Goal: Communication & Community: Ask a question

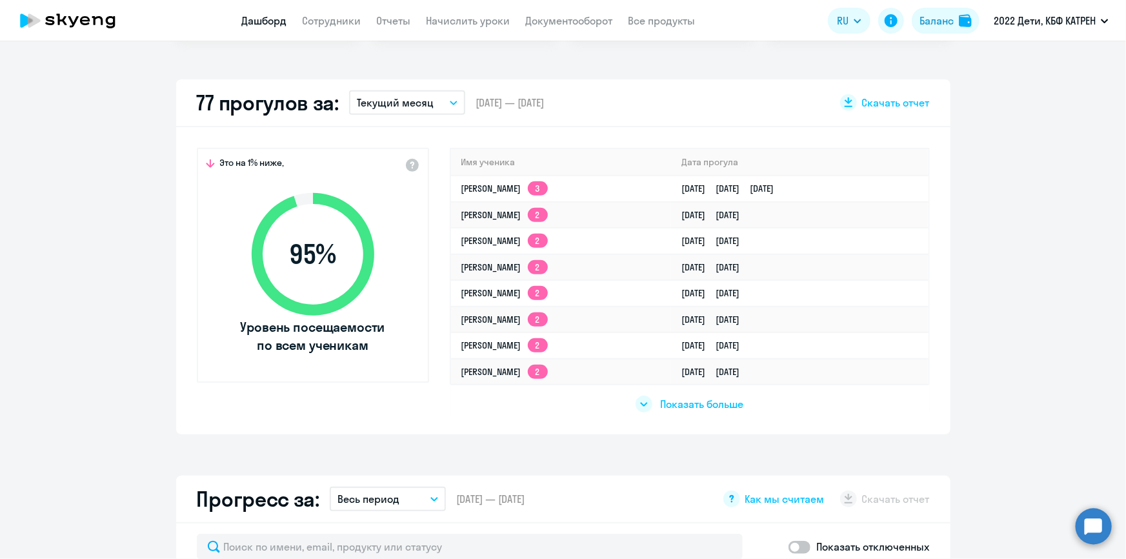
scroll to position [352, 0]
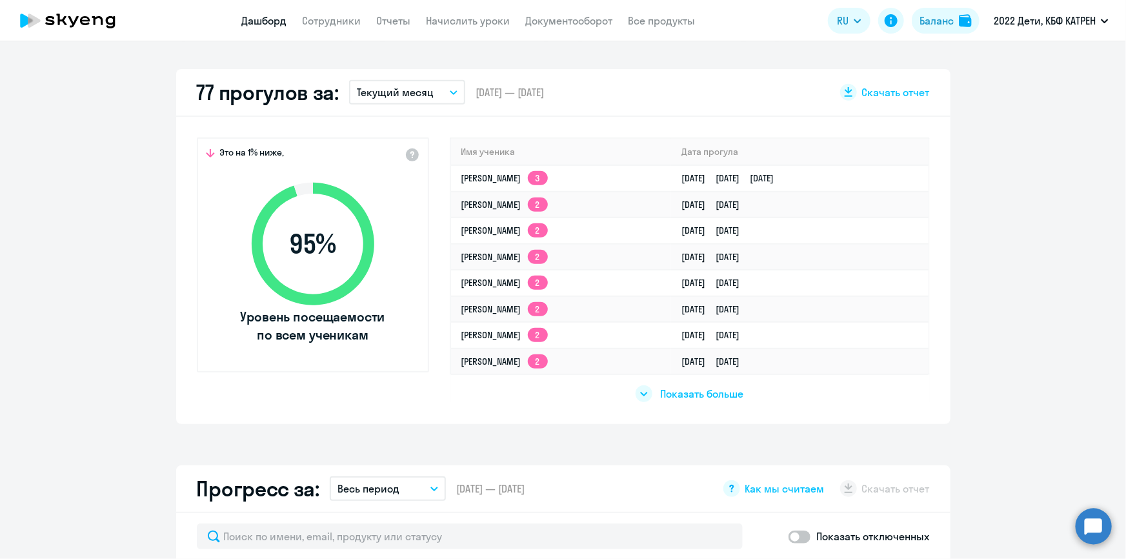
click at [1092, 530] on circle at bounding box center [1094, 526] width 36 height 36
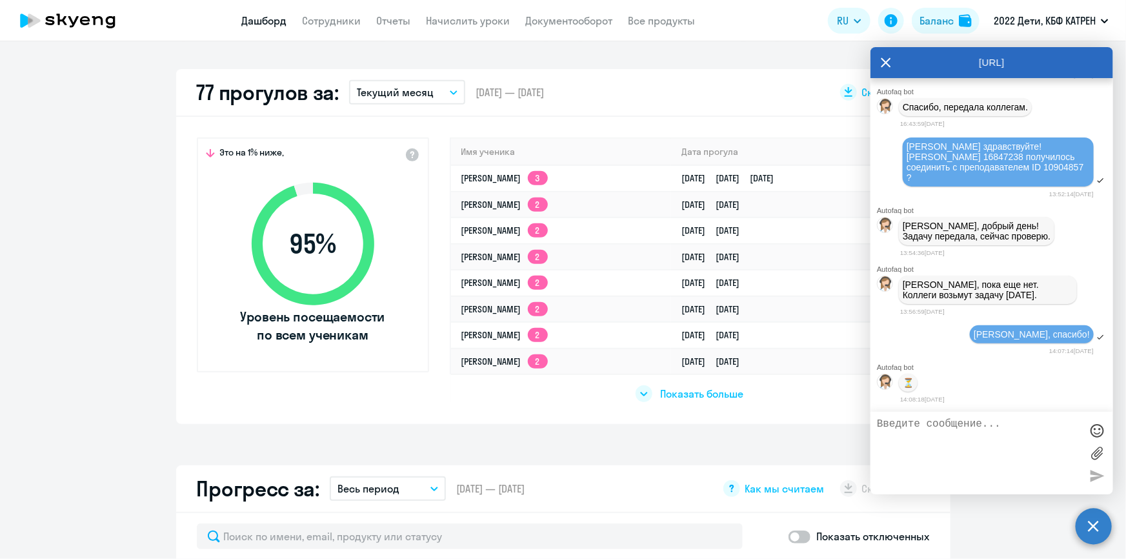
select select "30"
click at [536, 177] on link "[PERSON_NAME] 3" at bounding box center [504, 178] width 86 height 12
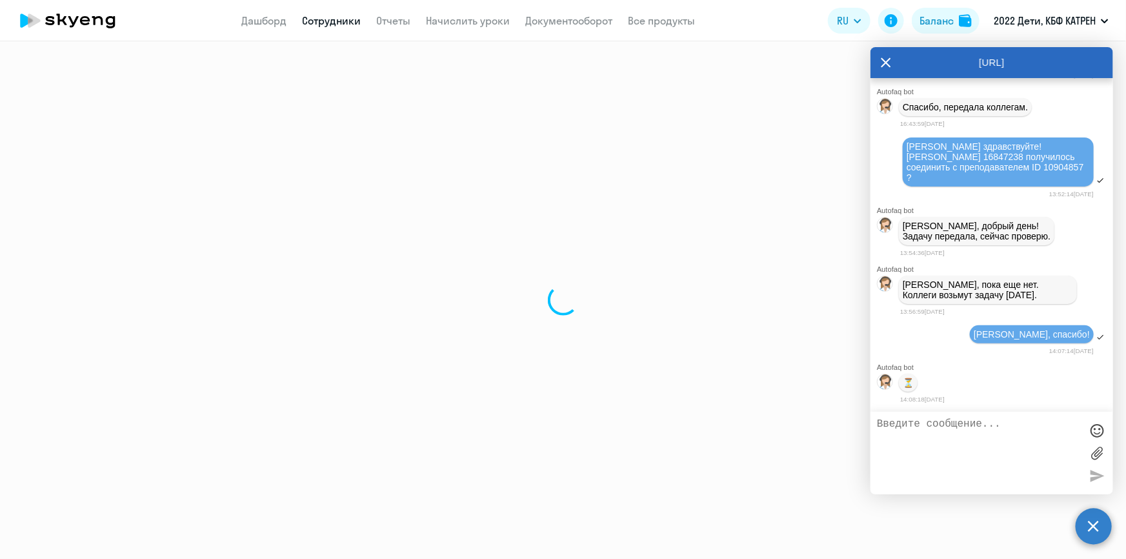
select select "english"
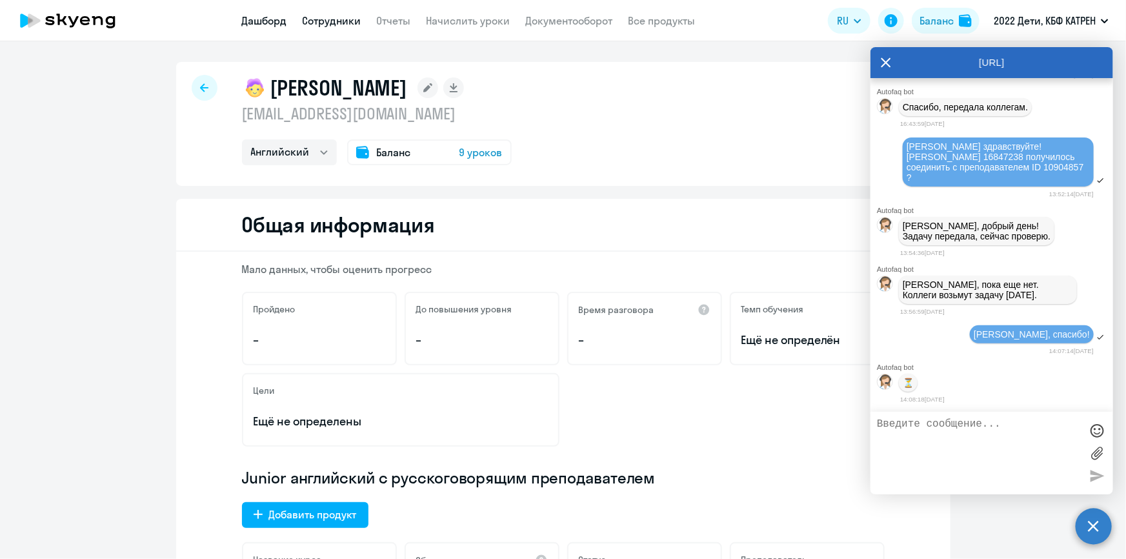
click at [268, 21] on link "Дашборд" at bounding box center [264, 20] width 45 height 13
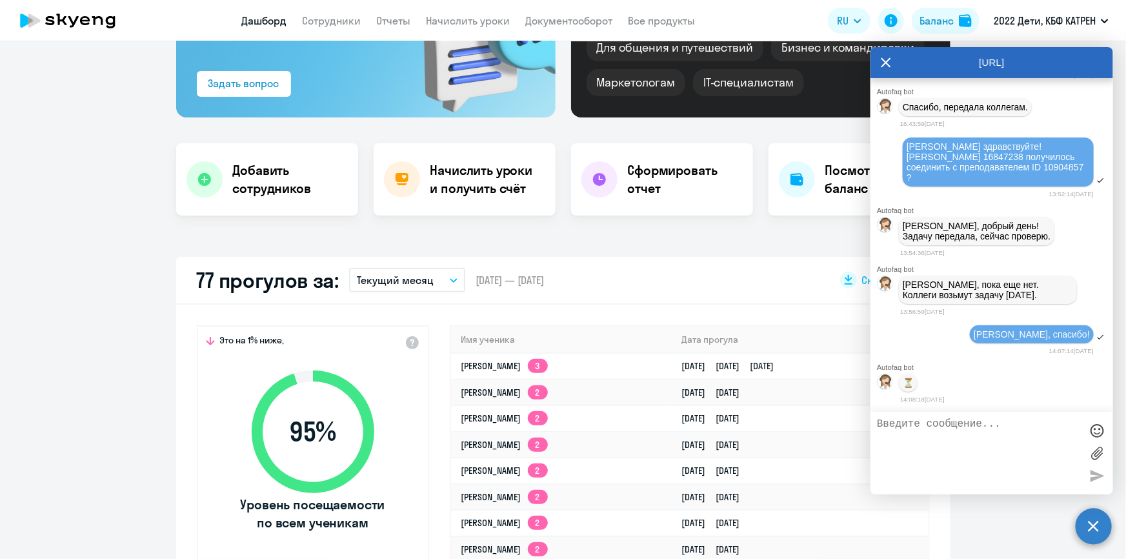
scroll to position [175, 0]
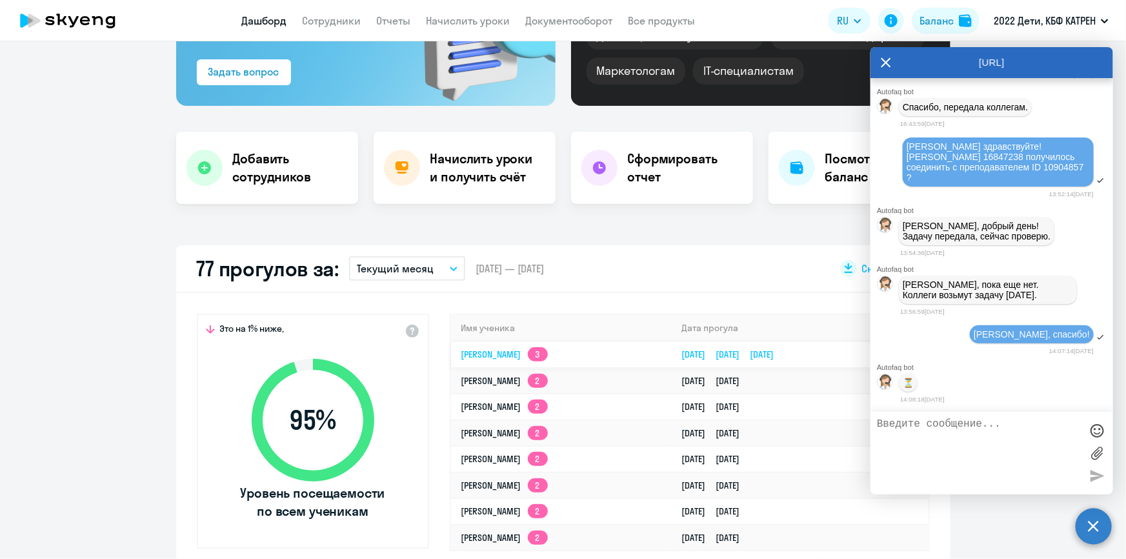
select select "30"
click at [545, 353] on link "[PERSON_NAME] 3" at bounding box center [504, 354] width 86 height 12
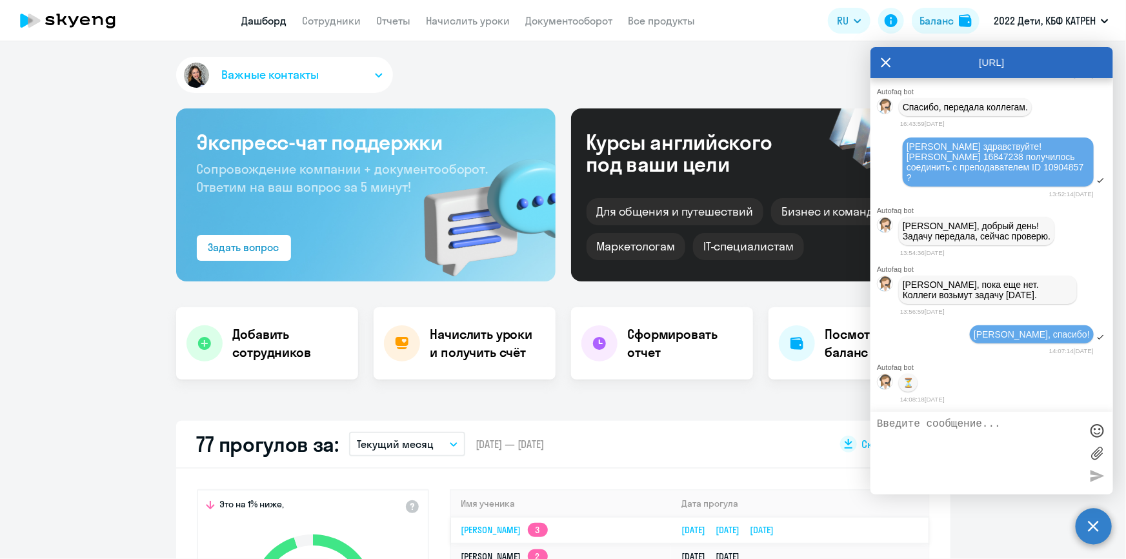
select select "english"
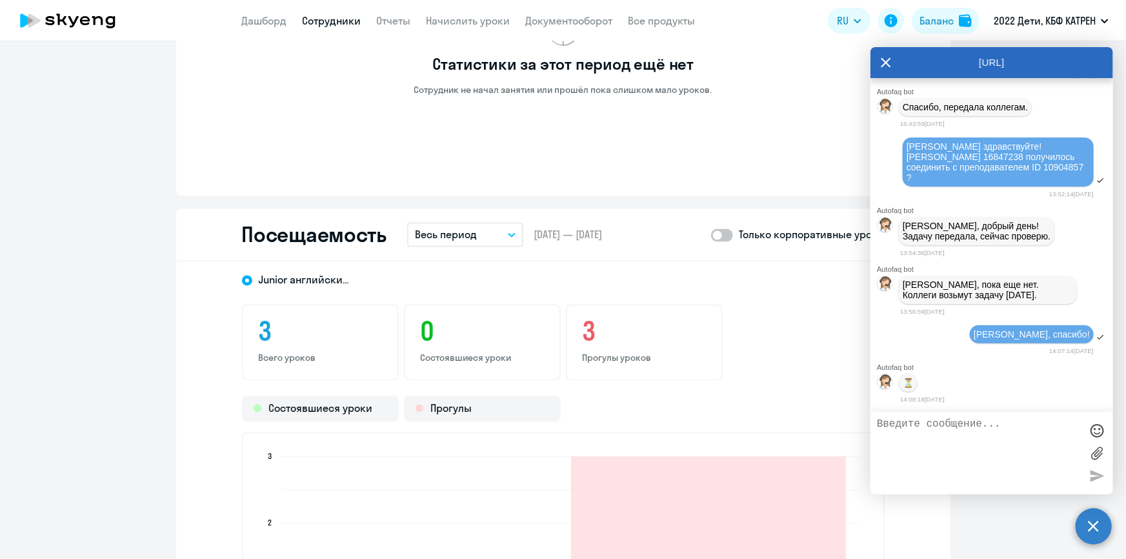
scroll to position [1348, 0]
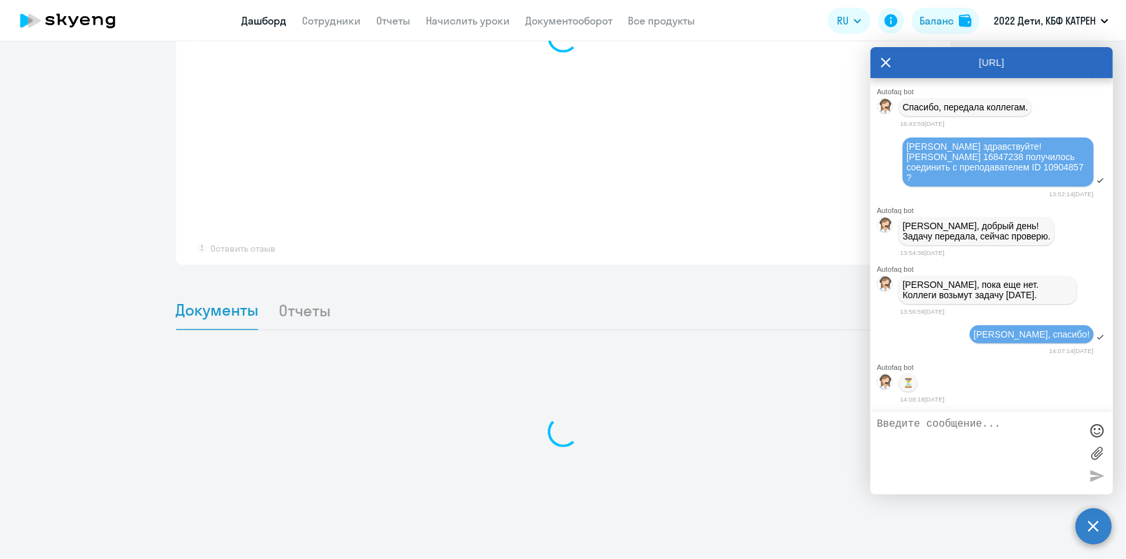
scroll to position [950, 0]
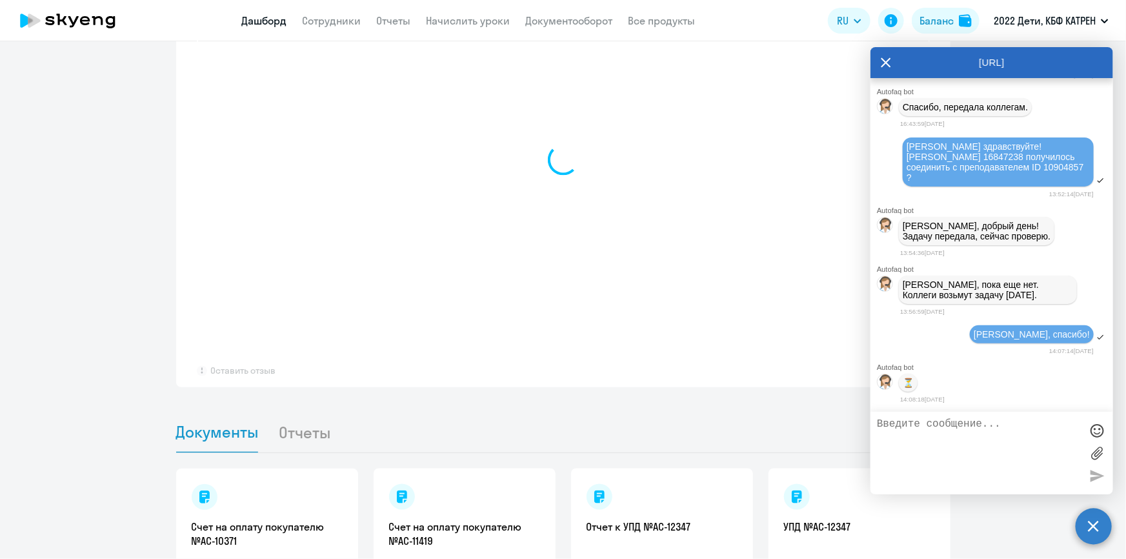
select select "30"
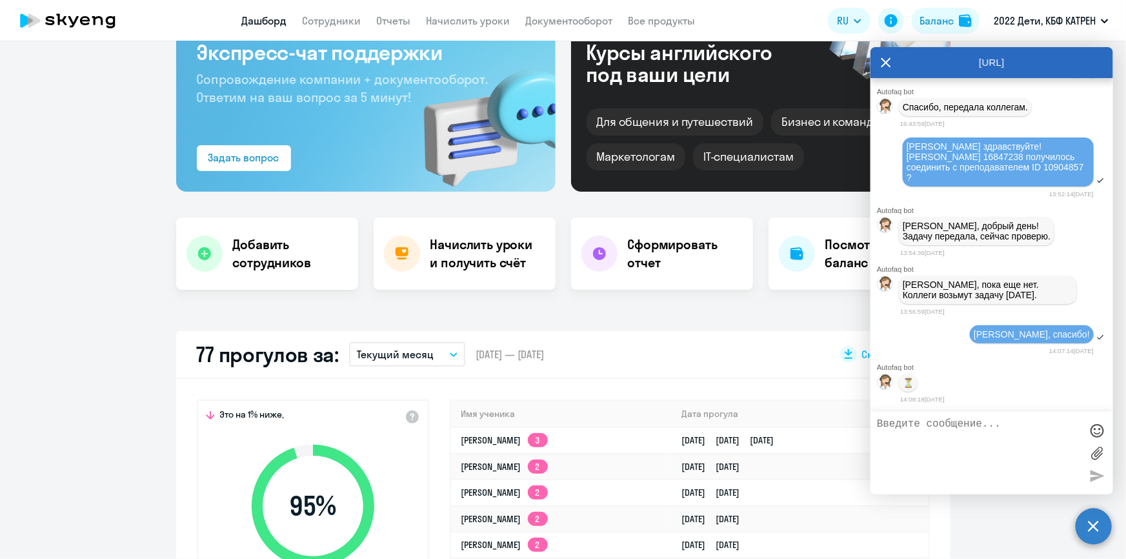
scroll to position [234, 0]
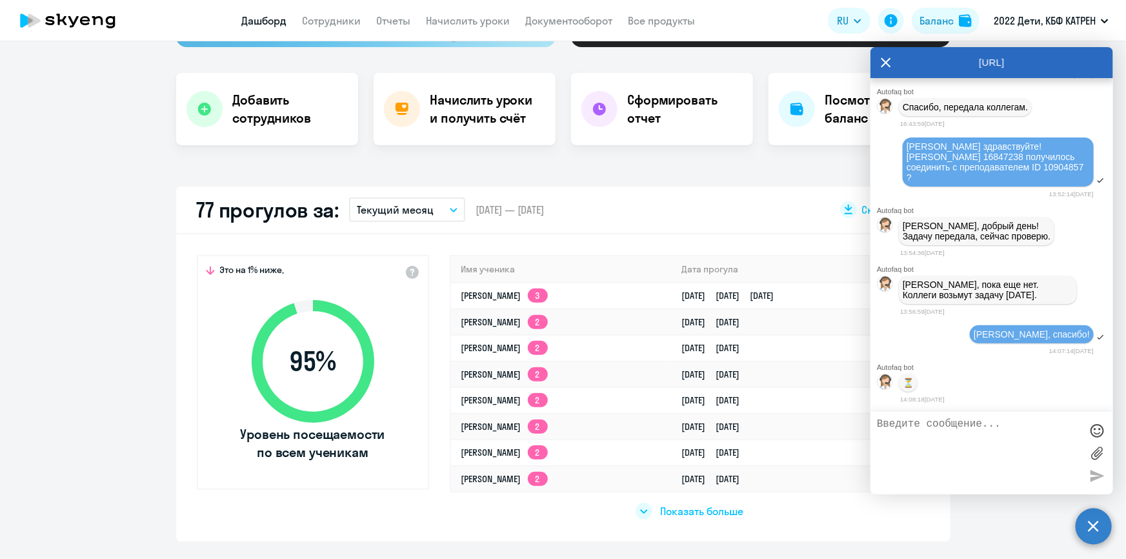
click at [685, 509] on span "Показать больше" at bounding box center [701, 511] width 83 height 14
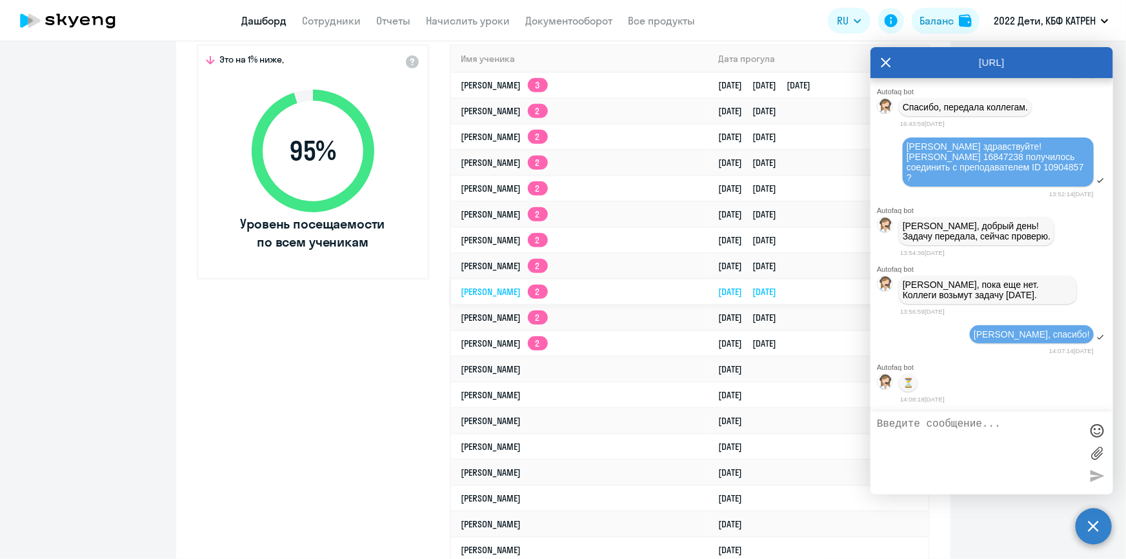
scroll to position [410, 0]
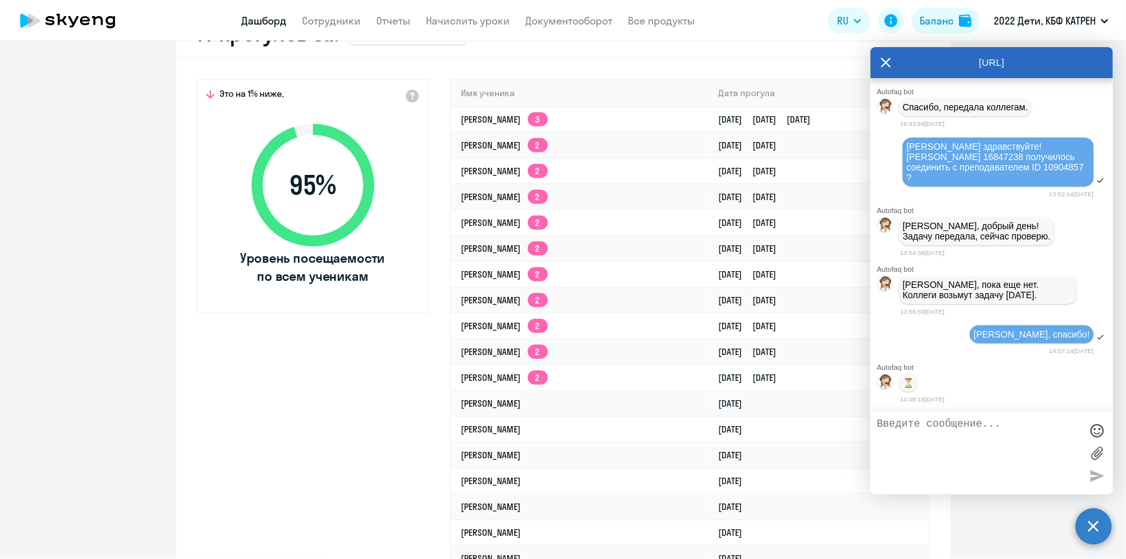
click at [265, 17] on link "Дашборд" at bounding box center [264, 20] width 45 height 13
click at [890, 63] on icon at bounding box center [886, 62] width 10 height 31
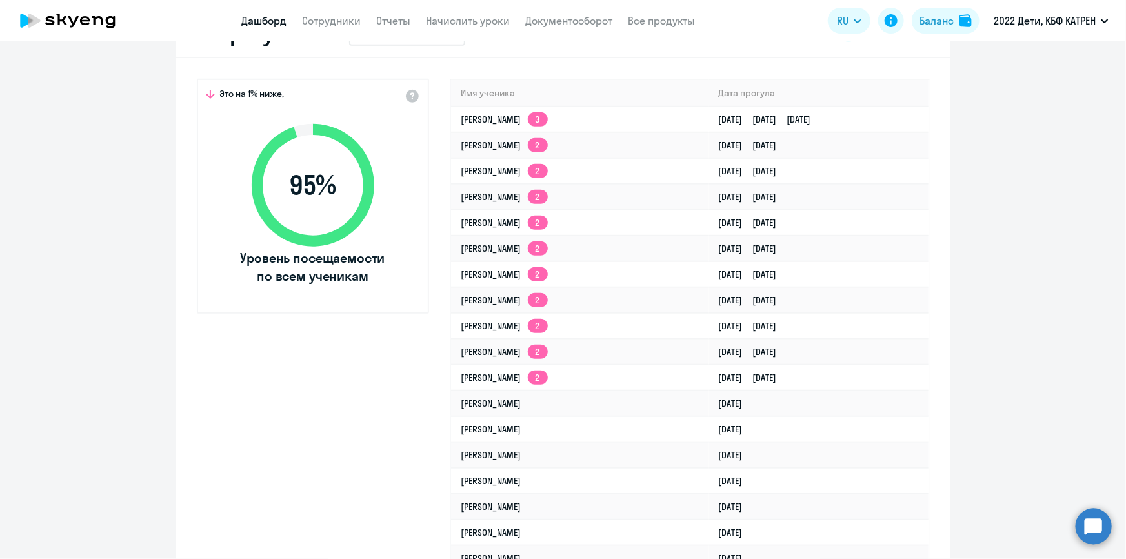
click at [275, 19] on link "Дашборд" at bounding box center [264, 20] width 45 height 13
click at [309, 17] on link "Сотрудники" at bounding box center [332, 20] width 59 height 13
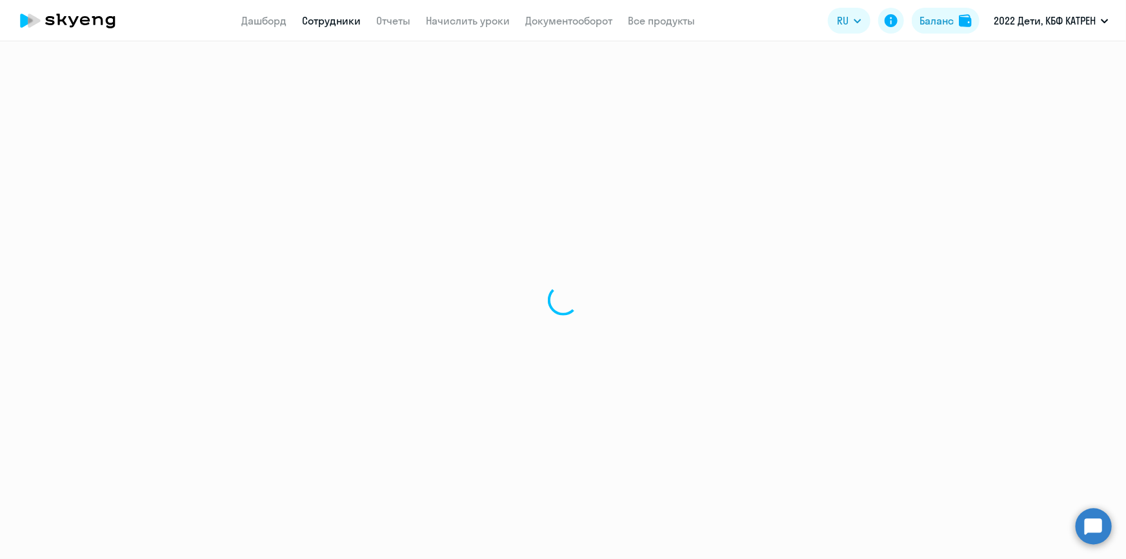
select select "30"
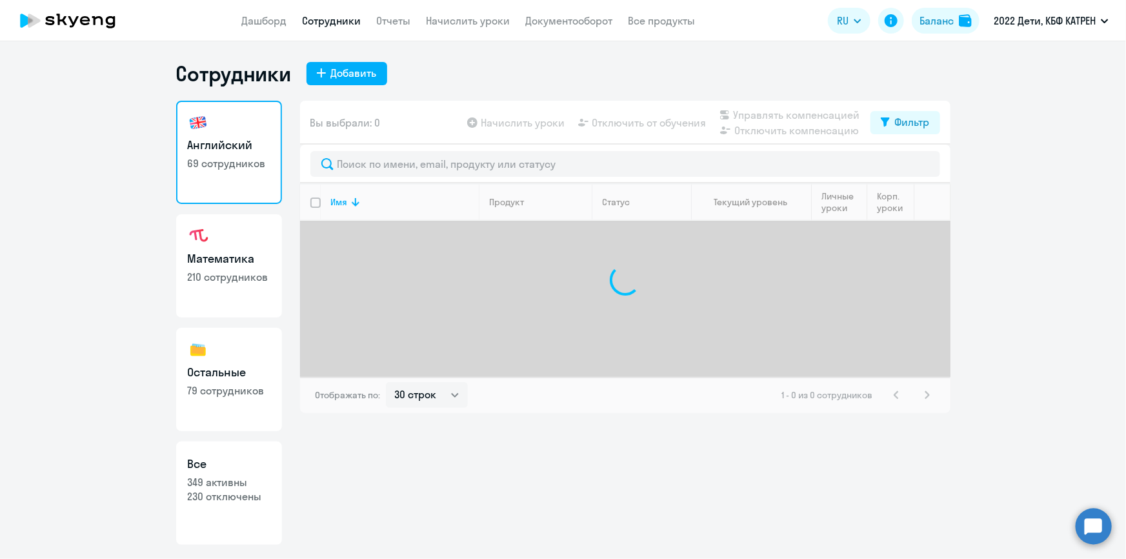
click at [250, 489] on p "230 отключены" at bounding box center [229, 496] width 83 height 14
select select "30"
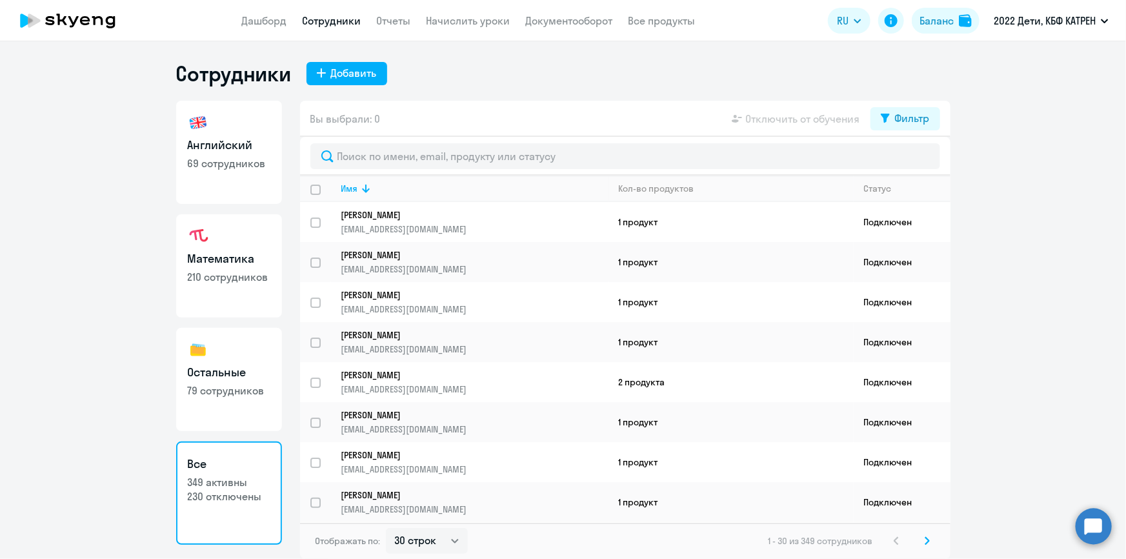
click at [228, 168] on p "69 сотрудников" at bounding box center [229, 163] width 83 height 14
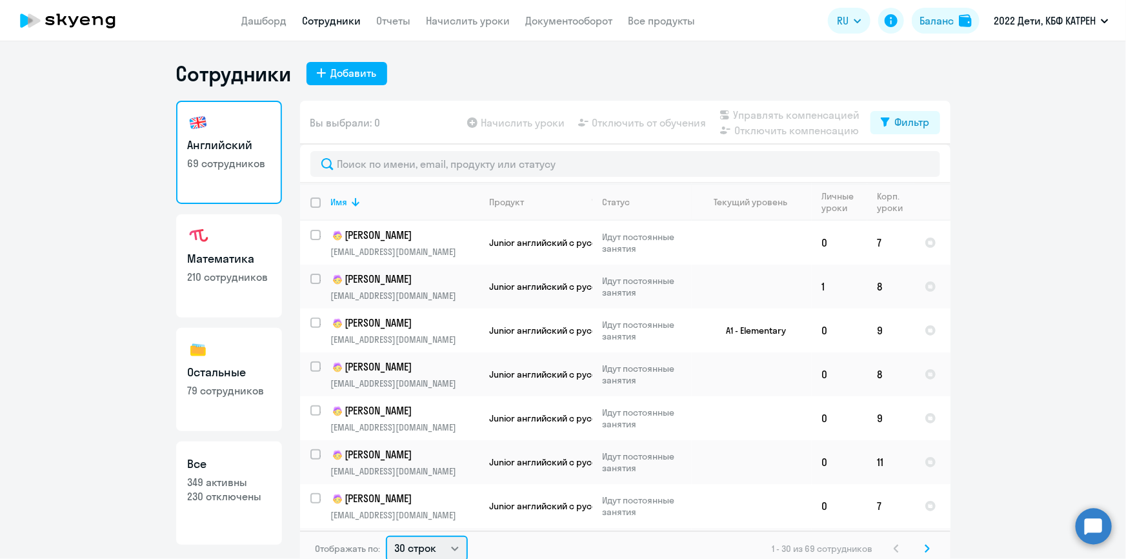
scroll to position [2, 0]
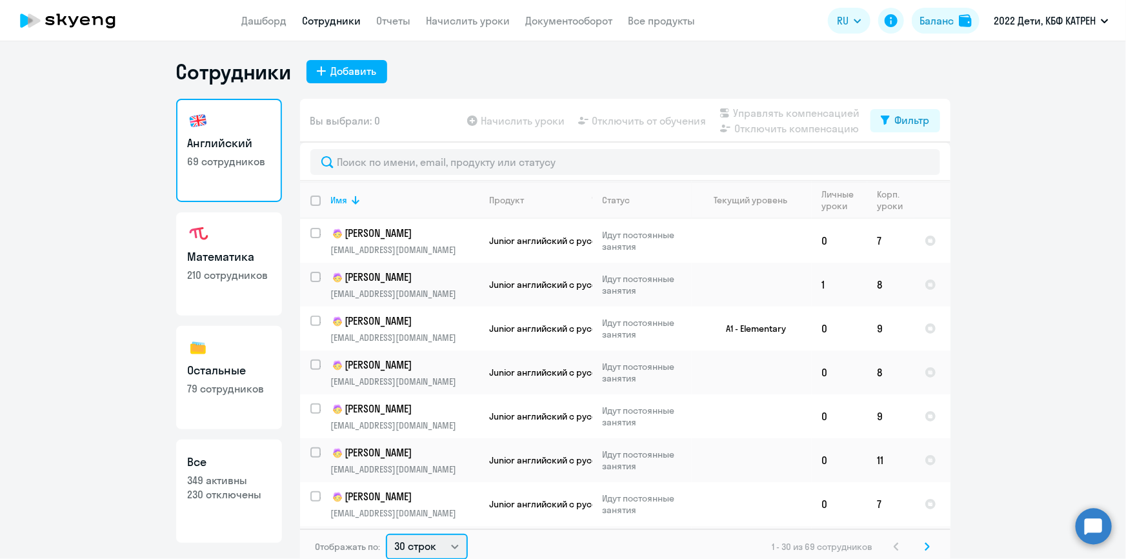
click at [456, 548] on select "30 строк 50 строк 100 строк" at bounding box center [427, 547] width 82 height 26
select select "100"
click at [386, 534] on select "30 строк 50 строк 100 строк" at bounding box center [427, 547] width 82 height 26
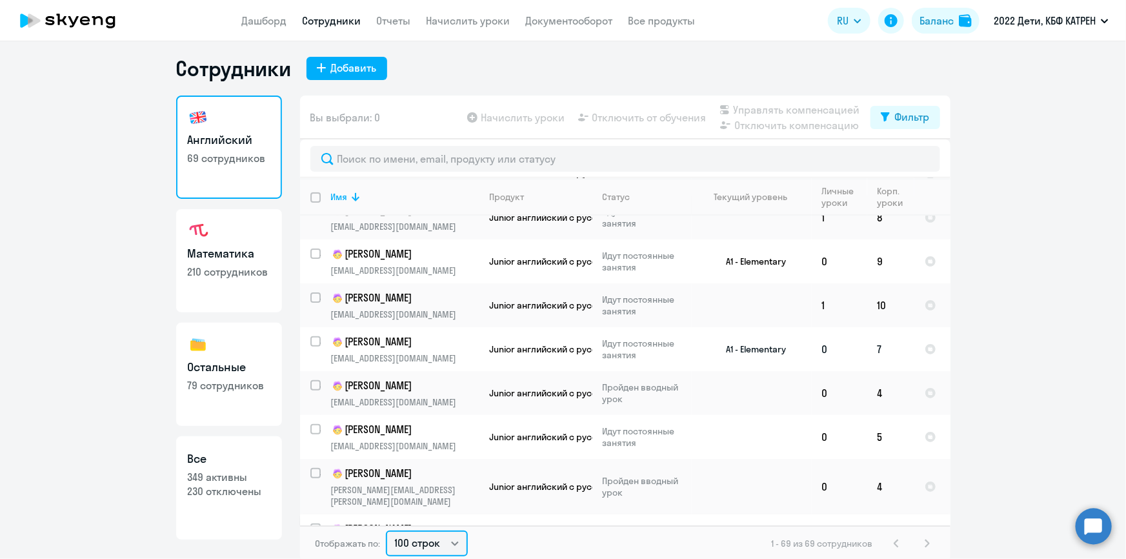
scroll to position [7, 0]
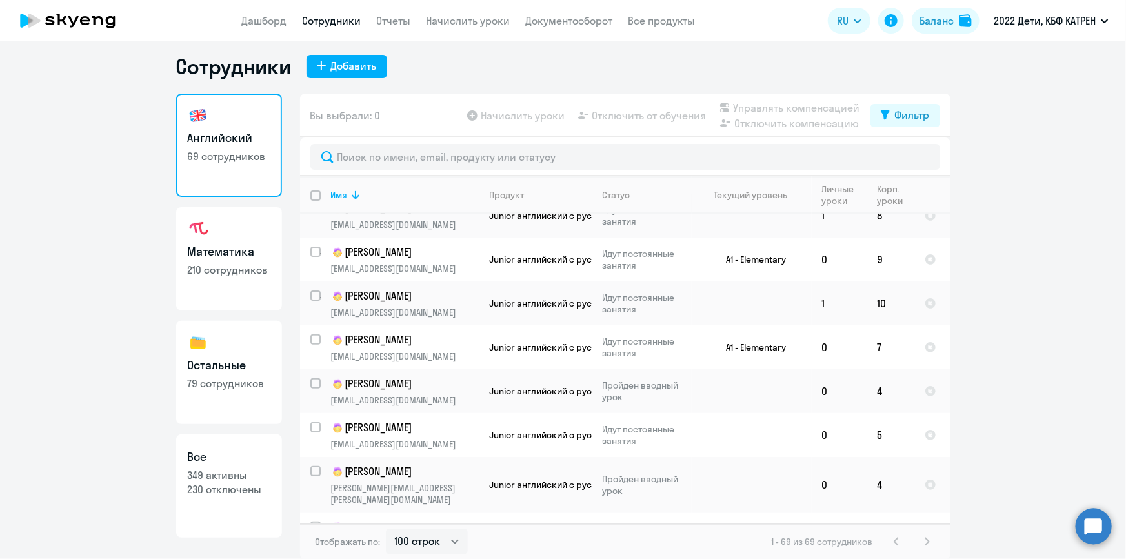
click at [219, 252] on h3 "Математика" at bounding box center [229, 251] width 83 height 17
select select "30"
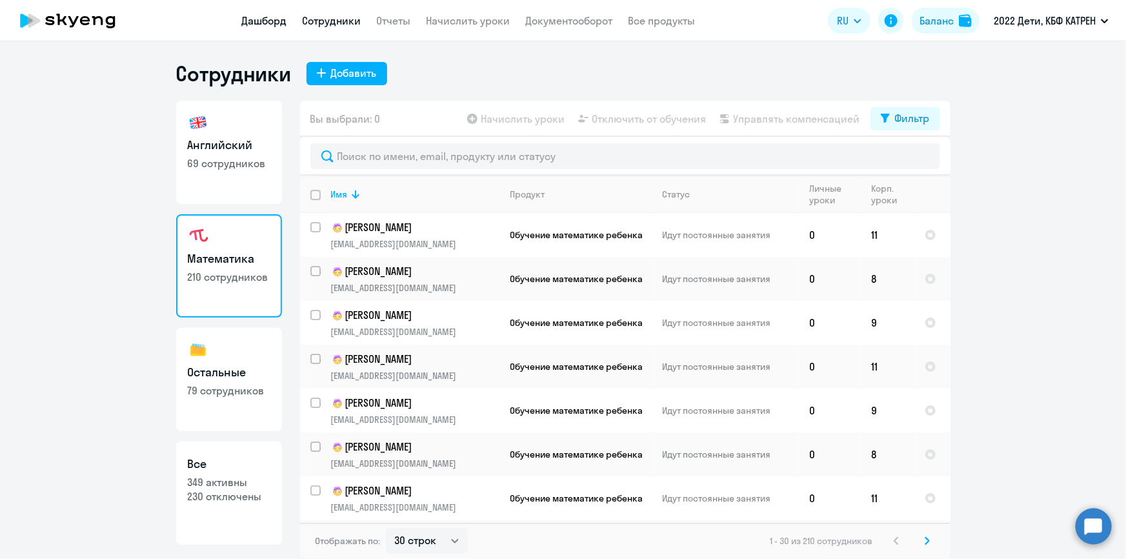
click at [259, 21] on link "Дашборд" at bounding box center [264, 20] width 45 height 13
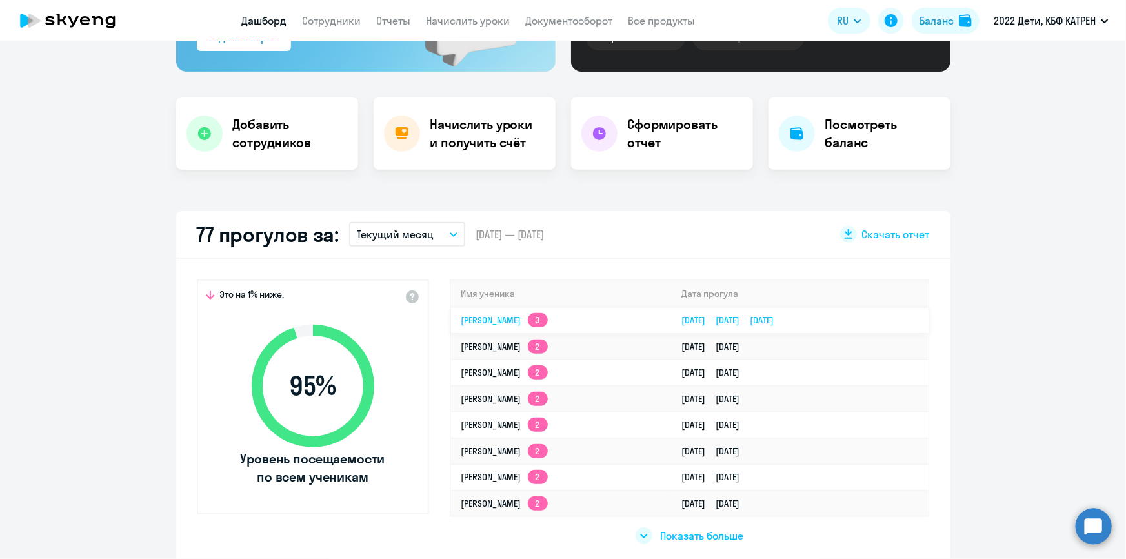
scroll to position [234, 0]
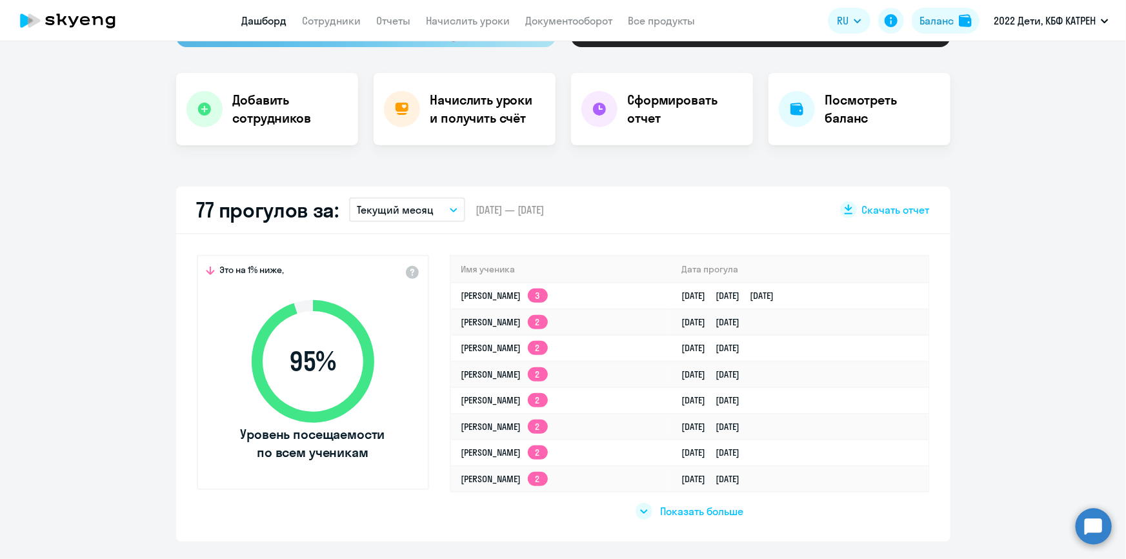
click at [721, 510] on span "Показать больше" at bounding box center [701, 511] width 83 height 14
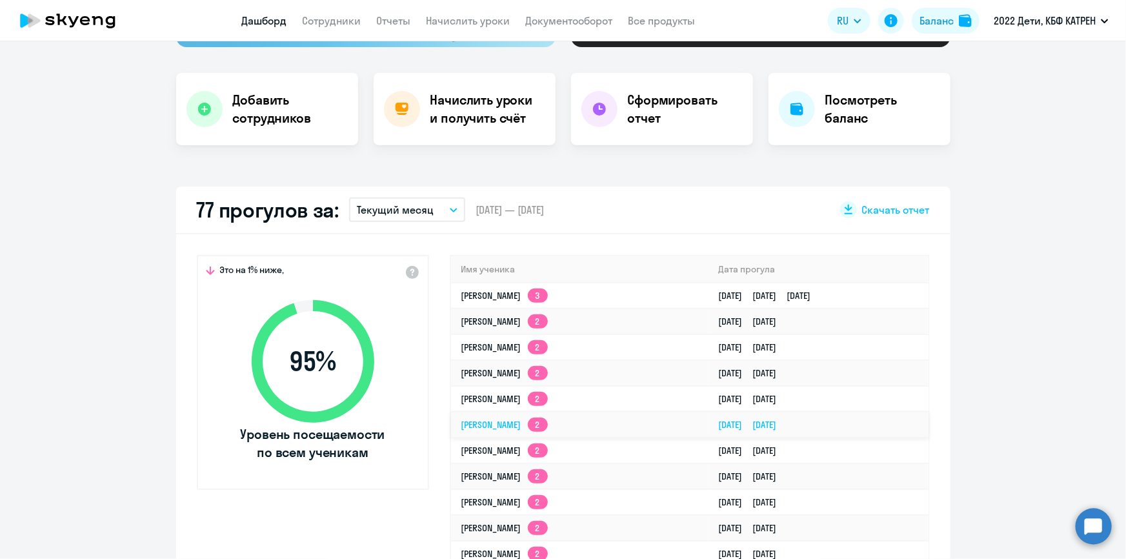
select select "30"
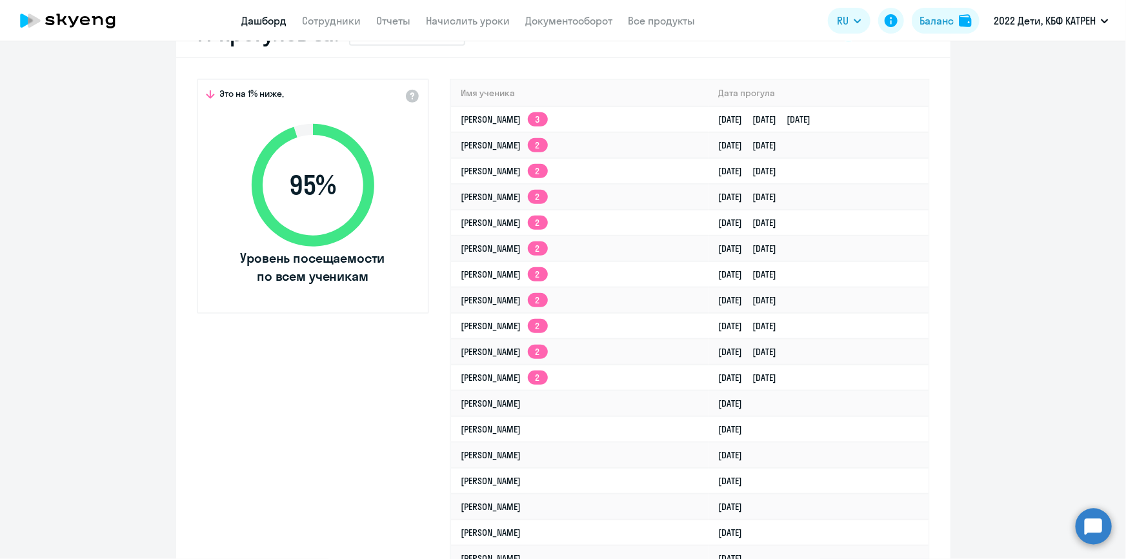
click at [1087, 533] on circle at bounding box center [1094, 526] width 36 height 36
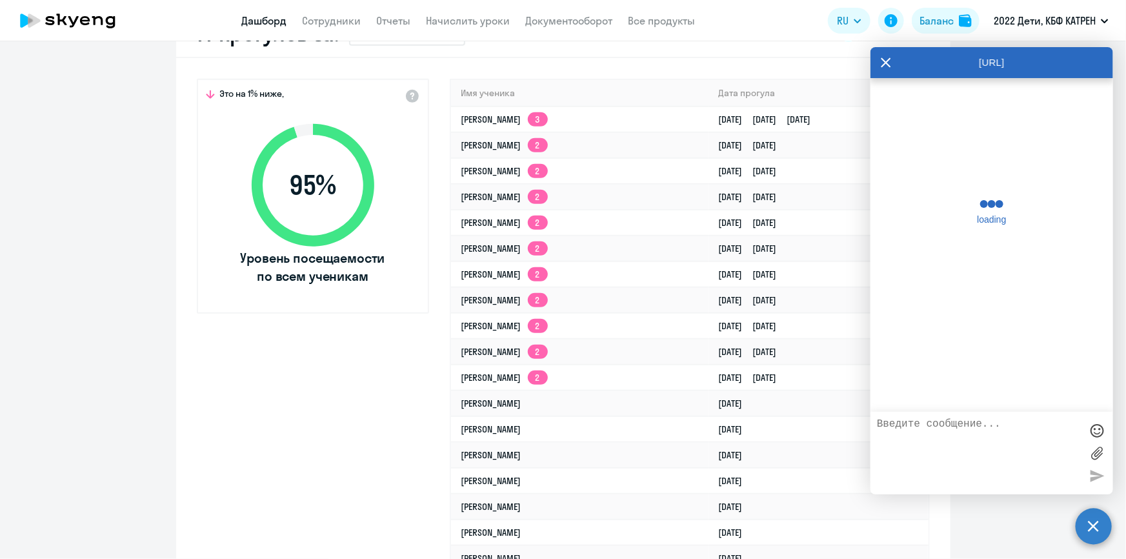
click at [952, 431] on textarea at bounding box center [979, 453] width 204 height 70
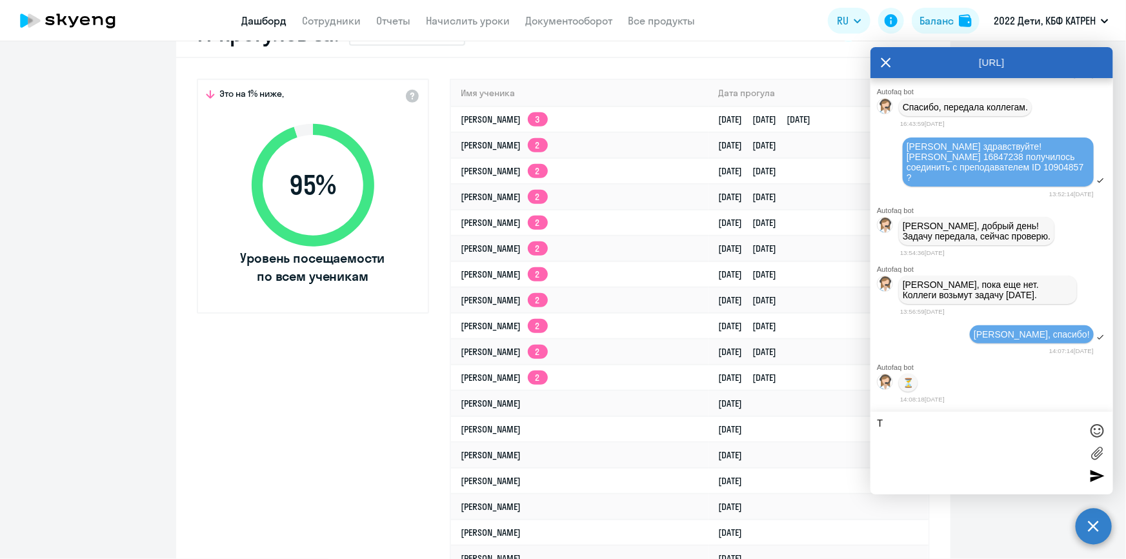
scroll to position [41195, 0]
paste textarea "42305841"
paste textarea "[PERSON_NAME]"
click at [1021, 423] on textarea "[PERSON_NAME], 42305841 [PERSON_NAME]" at bounding box center [979, 453] width 204 height 70
drag, startPoint x: 927, startPoint y: 437, endPoint x: 917, endPoint y: 436, distance: 10.4
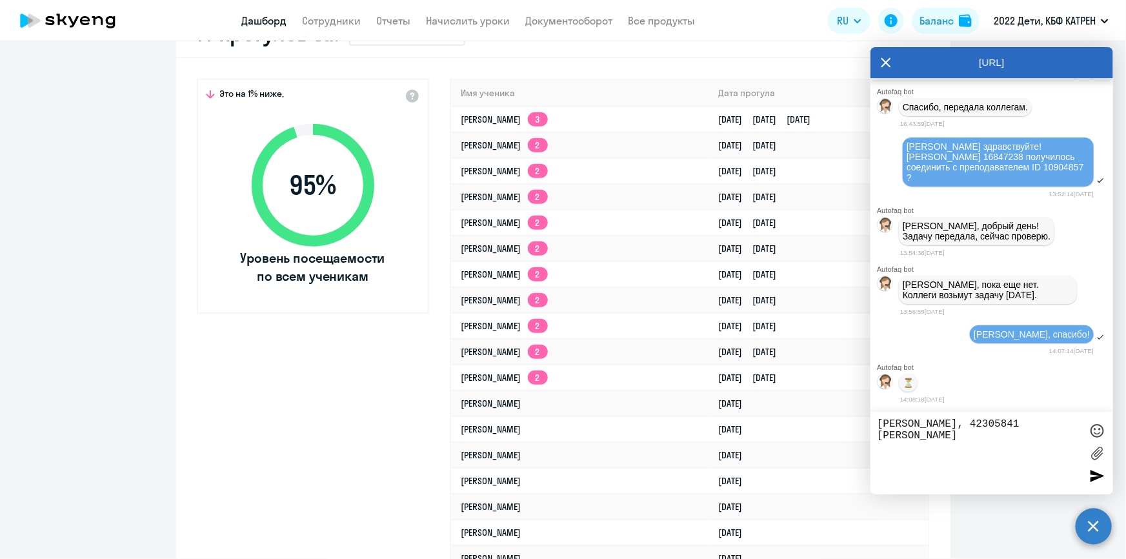
click at [917, 436] on textarea "[PERSON_NAME], 42305841 [PERSON_NAME]" at bounding box center [979, 453] width 204 height 70
click at [925, 440] on textarea "[PERSON_NAME], 42305841 [PERSON_NAME]" at bounding box center [979, 453] width 204 height 70
click at [923, 439] on textarea "[PERSON_NAME], 42305841 [PERSON_NAME]" at bounding box center [979, 453] width 204 height 70
click at [922, 438] on textarea "[PERSON_NAME], 42305841 [PERSON_NAME]" at bounding box center [979, 453] width 204 height 70
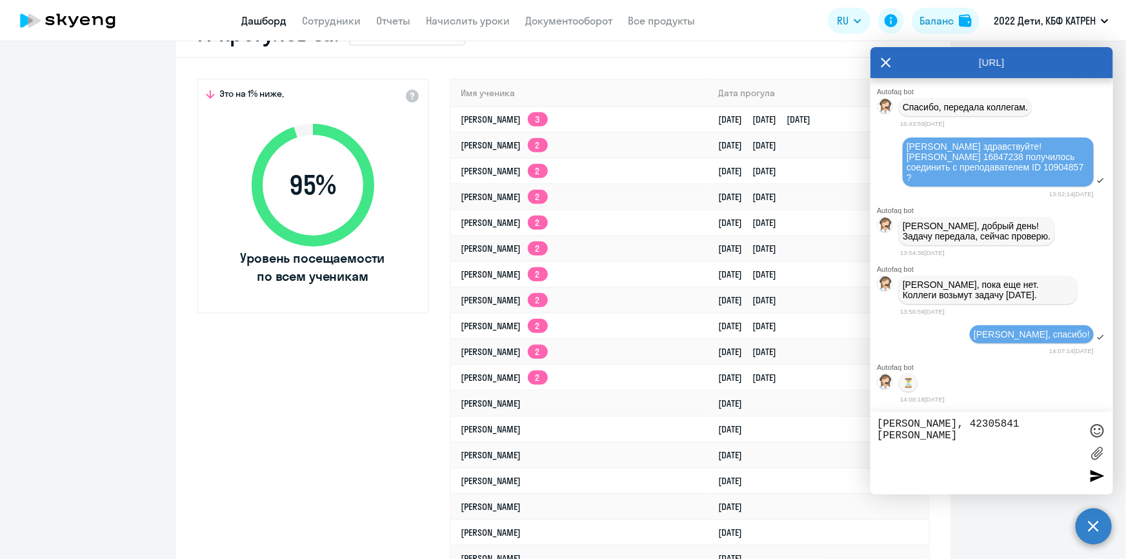
click at [938, 437] on textarea "[PERSON_NAME], 42305841 [PERSON_NAME]" at bounding box center [979, 453] width 204 height 70
type textarea "[PERSON_NAME], 42305841 [PERSON_NAME] подобрали преподавателя?"
click at [1096, 481] on div at bounding box center [1096, 475] width 19 height 19
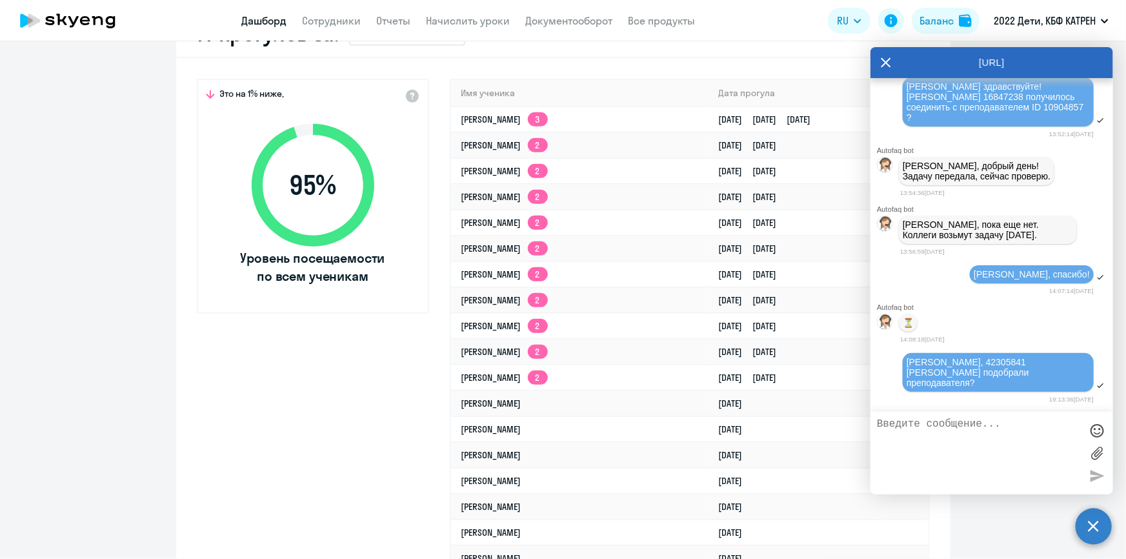
scroll to position [41244, 0]
